Goal: Check status

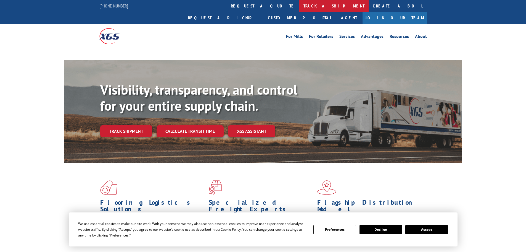
click at [299, 7] on link "track a shipment" at bounding box center [333, 6] width 69 height 12
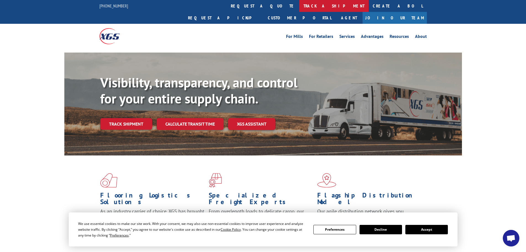
click at [299, 7] on link "track a shipment" at bounding box center [333, 6] width 69 height 12
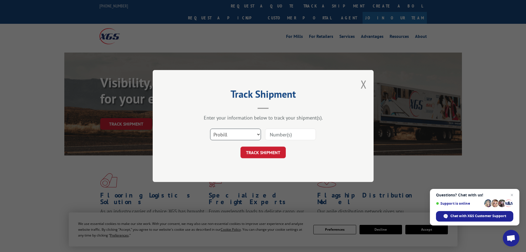
click at [235, 138] on select "Select category... Probill BOL PO" at bounding box center [235, 134] width 51 height 12
select select "bol"
click at [210, 128] on select "Select category... Probill BOL PO" at bounding box center [235, 134] width 51 height 12
click at [279, 134] on input at bounding box center [290, 134] width 51 height 12
paste input "7054754"
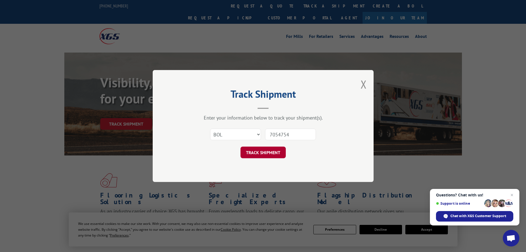
type input "7054754"
click at [258, 152] on button "TRACK SHIPMENT" at bounding box center [262, 152] width 45 height 12
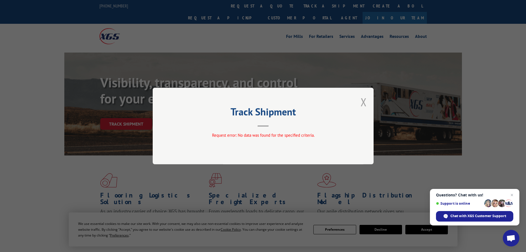
click at [364, 102] on button "Close modal" at bounding box center [364, 101] width 6 height 15
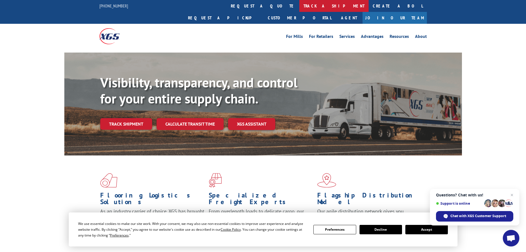
click at [299, 7] on link "track a shipment" at bounding box center [333, 6] width 69 height 12
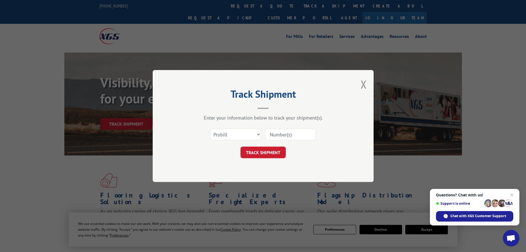
click at [280, 134] on input at bounding box center [290, 134] width 51 height 12
paste input "7054754"
type input "7054754"
click at [266, 154] on button "TRACK SHIPMENT" at bounding box center [262, 152] width 45 height 12
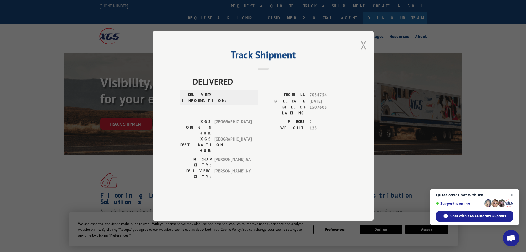
click at [363, 52] on button "Close modal" at bounding box center [364, 45] width 6 height 15
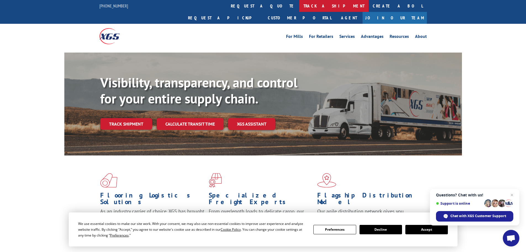
click at [299, 4] on link "track a shipment" at bounding box center [333, 6] width 69 height 12
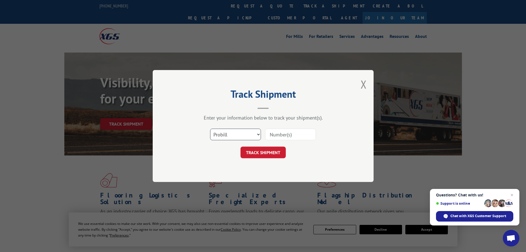
click at [248, 133] on select "Select category... Probill BOL PO" at bounding box center [235, 134] width 51 height 12
select select "po"
click at [210, 128] on select "Select category... Probill BOL PO" at bounding box center [235, 134] width 51 height 12
click at [278, 135] on input at bounding box center [290, 134] width 51 height 12
paste input "28519378"
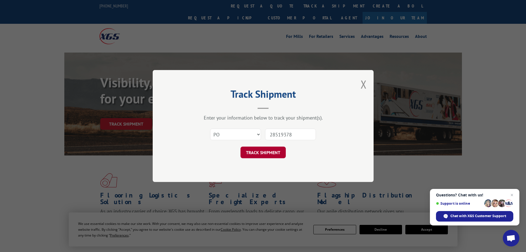
type input "28519378"
click at [255, 151] on button "TRACK SHIPMENT" at bounding box center [262, 152] width 45 height 12
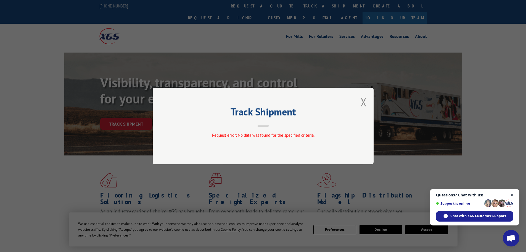
click at [512, 194] on span "Close chat" at bounding box center [512, 194] width 7 height 7
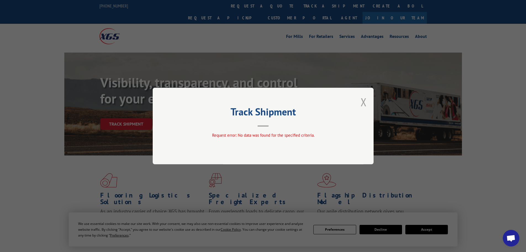
click at [364, 100] on button "Close modal" at bounding box center [364, 101] width 6 height 15
